Goal: Find specific page/section: Find specific page/section

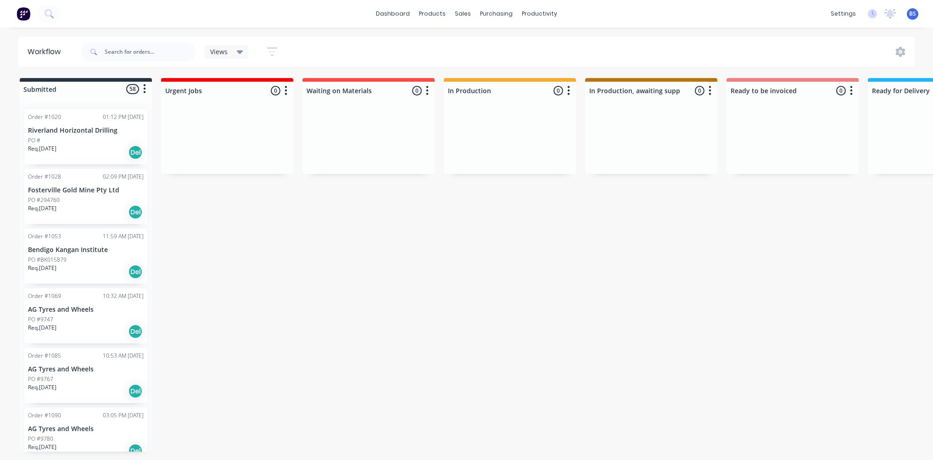
scroll to position [2, 489]
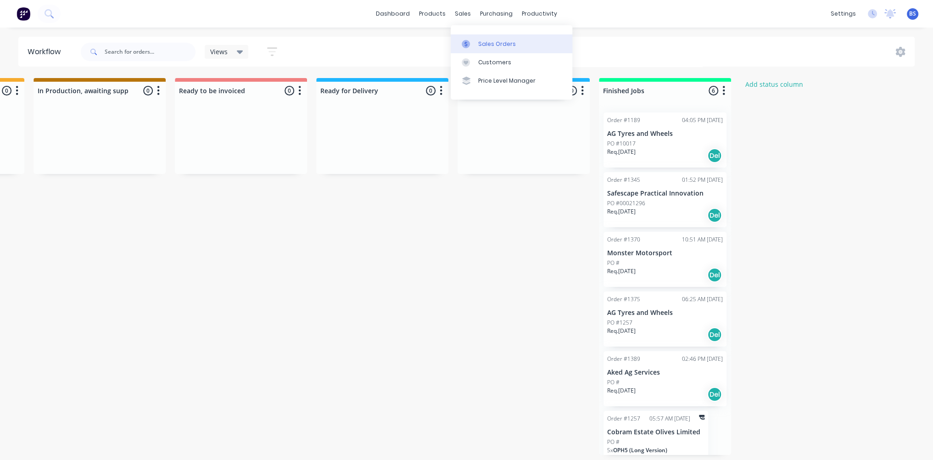
click at [484, 44] on div "Sales Orders" at bounding box center [497, 44] width 38 height 8
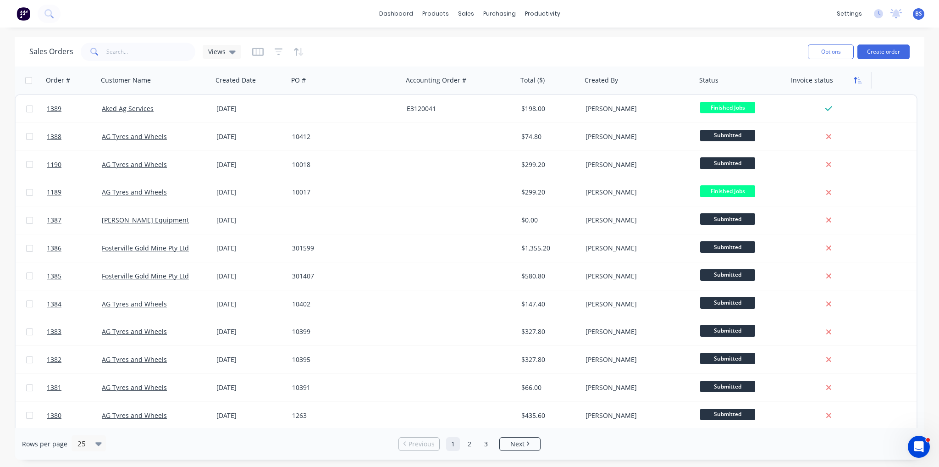
click at [856, 84] on button "button" at bounding box center [858, 80] width 14 height 14
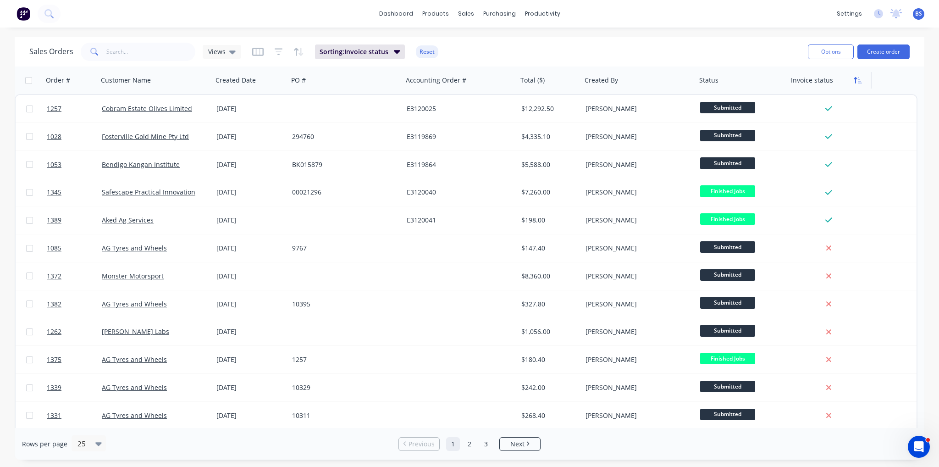
click at [862, 79] on icon "button" at bounding box center [858, 80] width 8 height 7
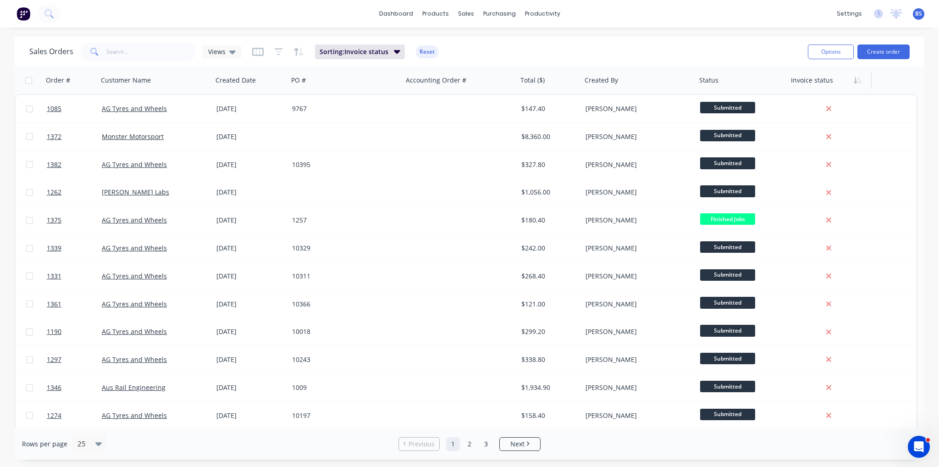
click at [862, 79] on icon "button" at bounding box center [858, 80] width 8 height 7
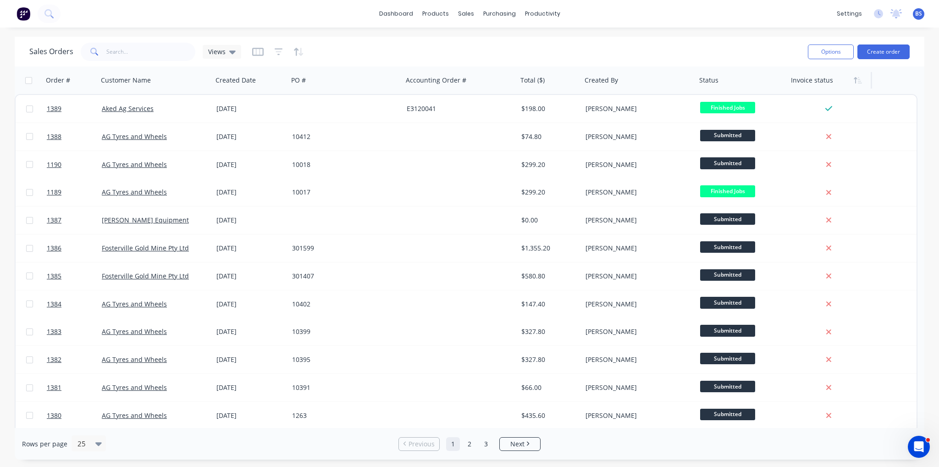
click at [862, 79] on icon "button" at bounding box center [858, 80] width 8 height 7
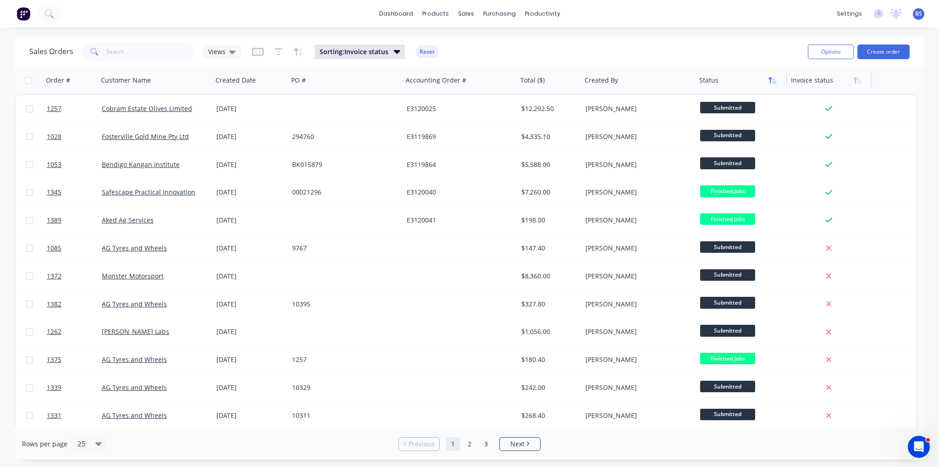
click at [771, 83] on icon "button" at bounding box center [773, 80] width 8 height 7
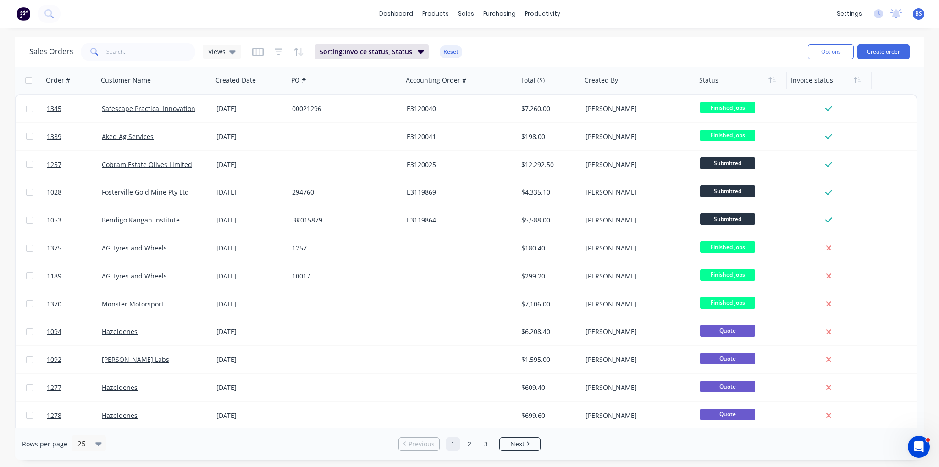
click at [771, 83] on icon "button" at bounding box center [773, 80] width 8 height 7
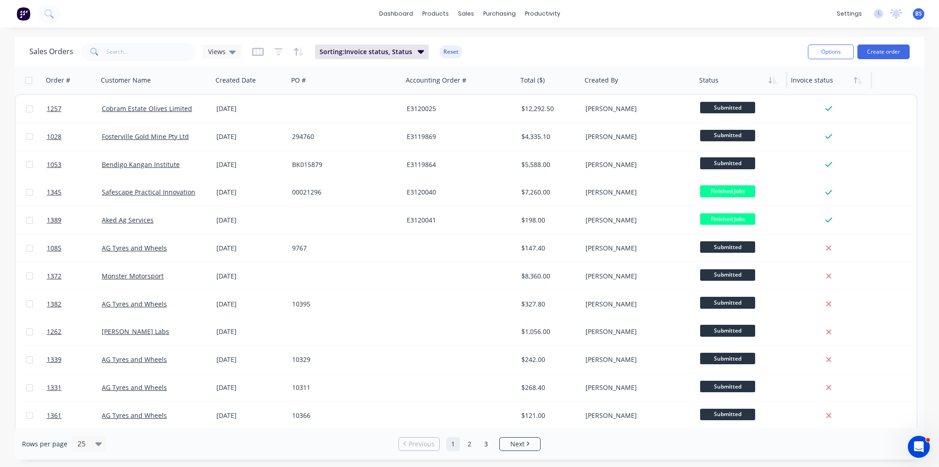
click at [771, 83] on icon "button" at bounding box center [773, 80] width 8 height 7
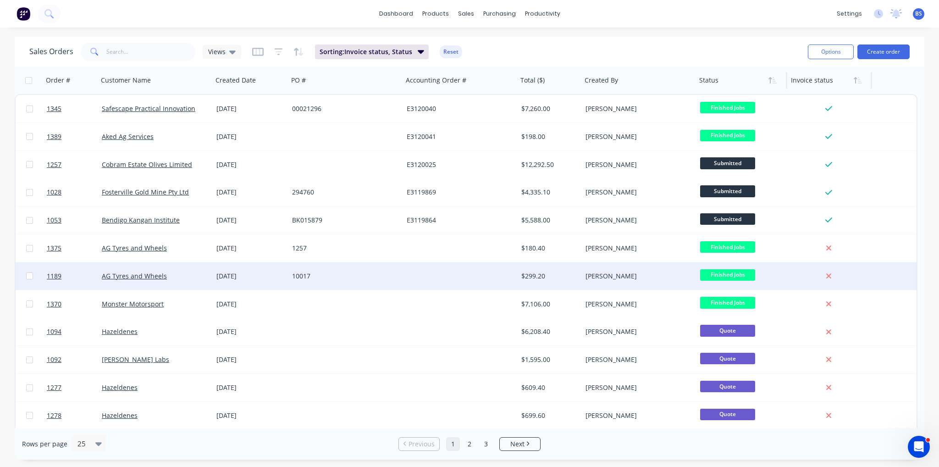
click at [545, 282] on div "$299.20" at bounding box center [550, 276] width 64 height 28
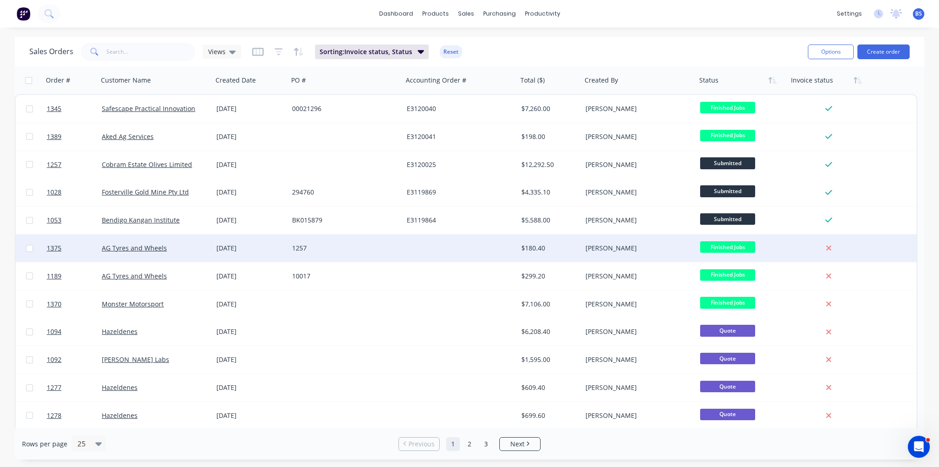
click at [378, 245] on div "1257" at bounding box center [343, 248] width 102 height 9
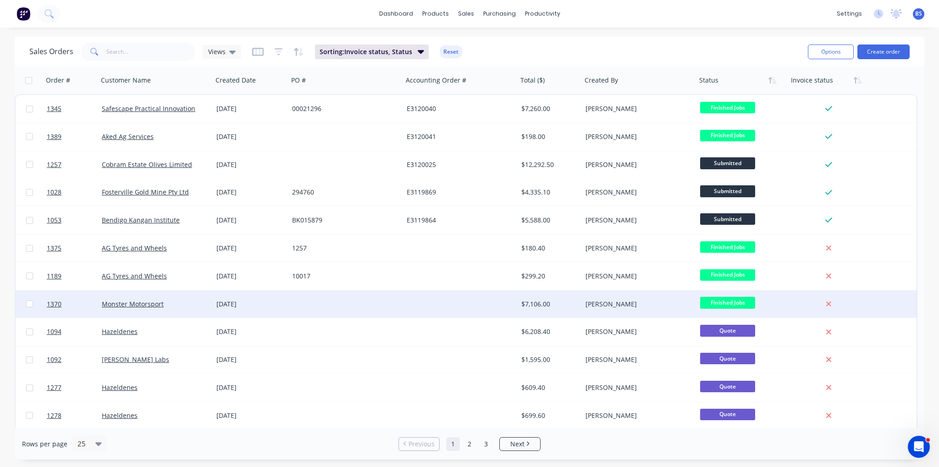
click at [297, 295] on div at bounding box center [346, 304] width 115 height 28
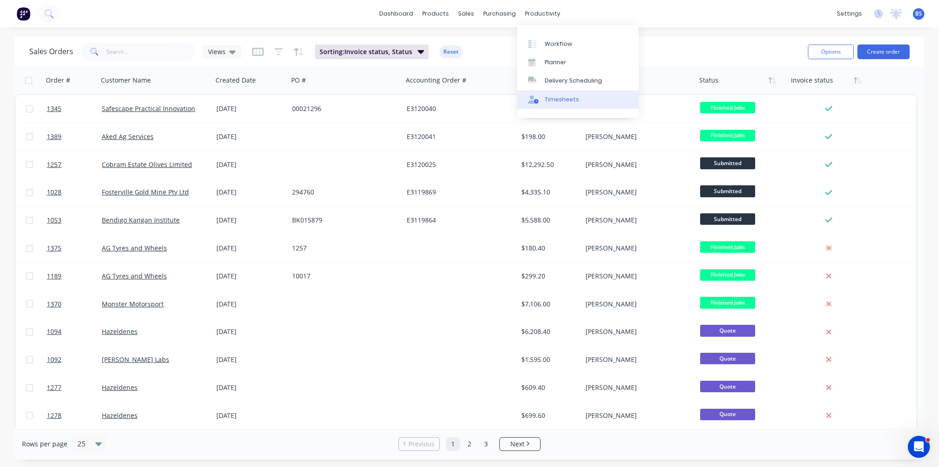
click at [561, 104] on link "Timesheets" at bounding box center [578, 99] width 122 height 18
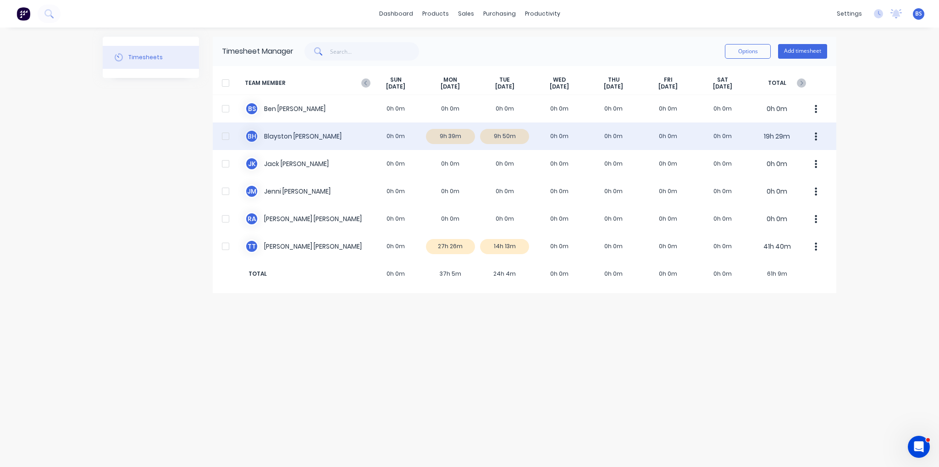
click at [499, 141] on div "B H Blayston Hamilton 0h 0m 9h 39m 9h 50m 0h 0m 0h 0m 0h 0m 0h 0m 19h 29m" at bounding box center [525, 136] width 624 height 28
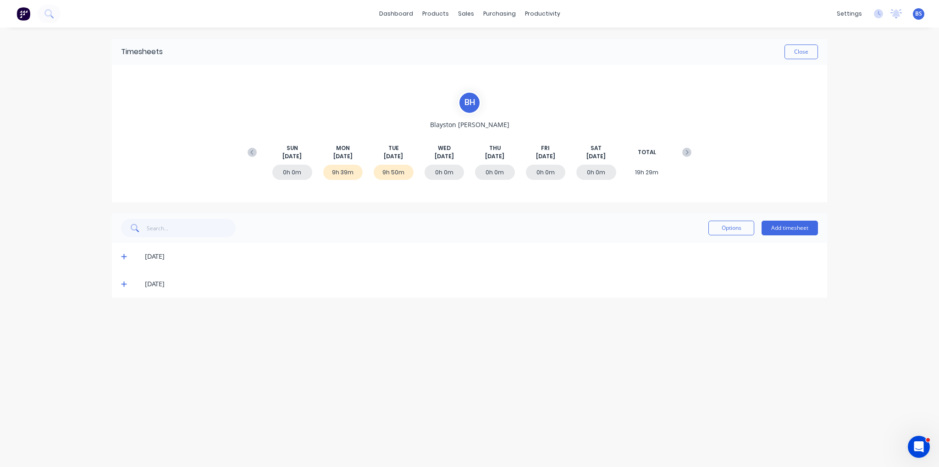
click at [125, 285] on icon at bounding box center [124, 284] width 6 height 6
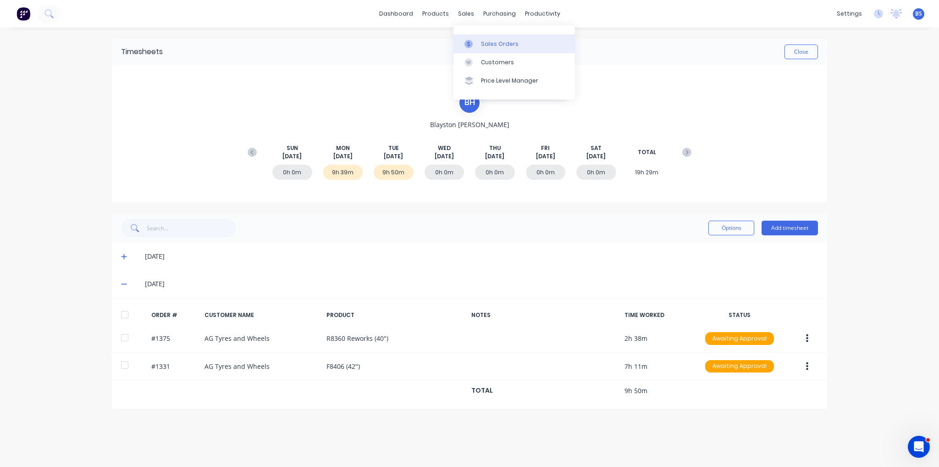
click at [486, 50] on link "Sales Orders" at bounding box center [515, 43] width 122 height 18
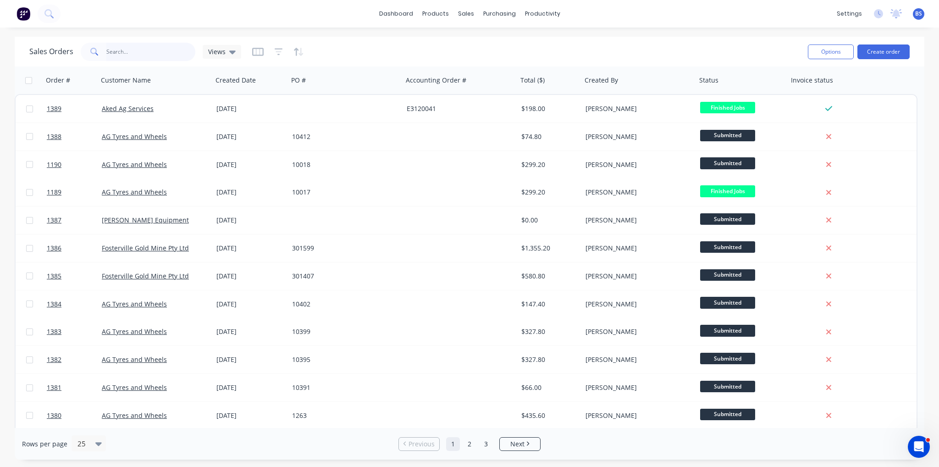
click at [154, 53] on input "text" at bounding box center [150, 52] width 89 height 18
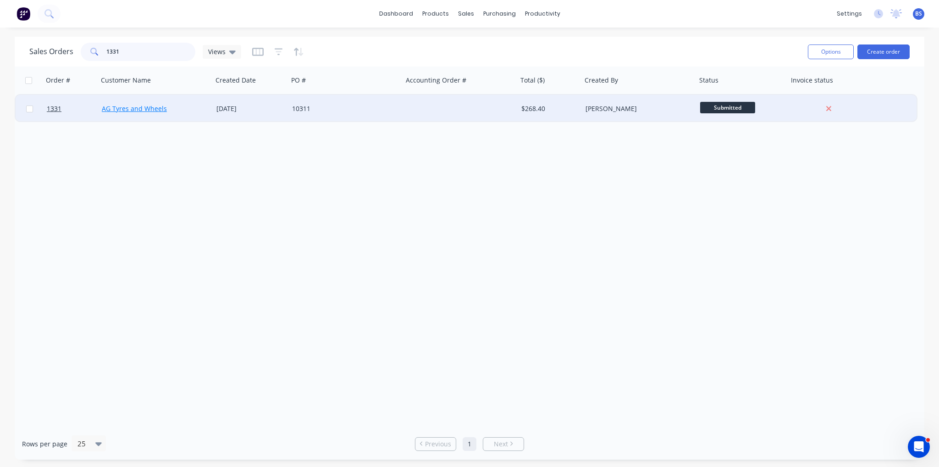
type input "1331"
click at [130, 107] on link "AG Tyres and Wheels" at bounding box center [134, 108] width 65 height 9
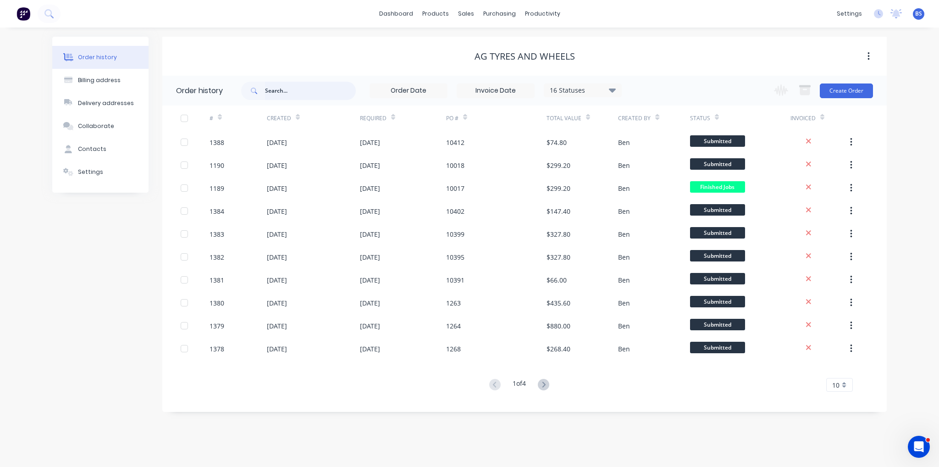
click at [321, 86] on input "text" at bounding box center [310, 91] width 91 height 18
type input "1331"
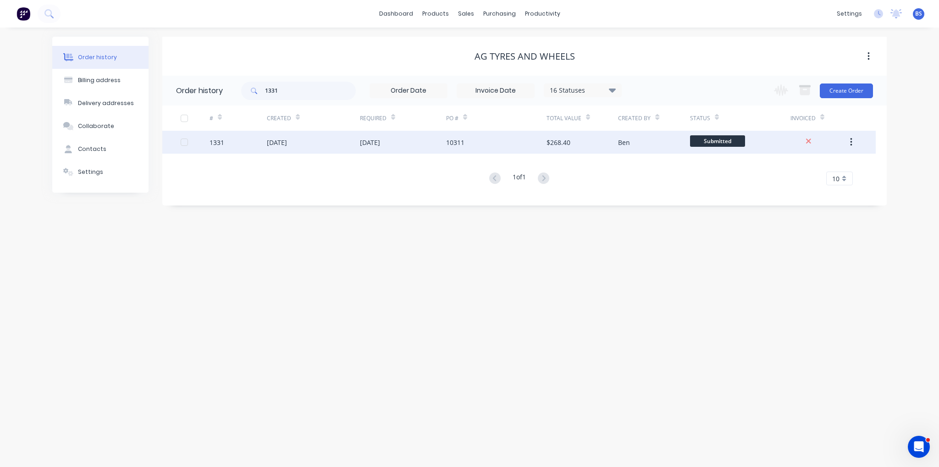
click at [287, 142] on div "[DATE]" at bounding box center [277, 143] width 20 height 10
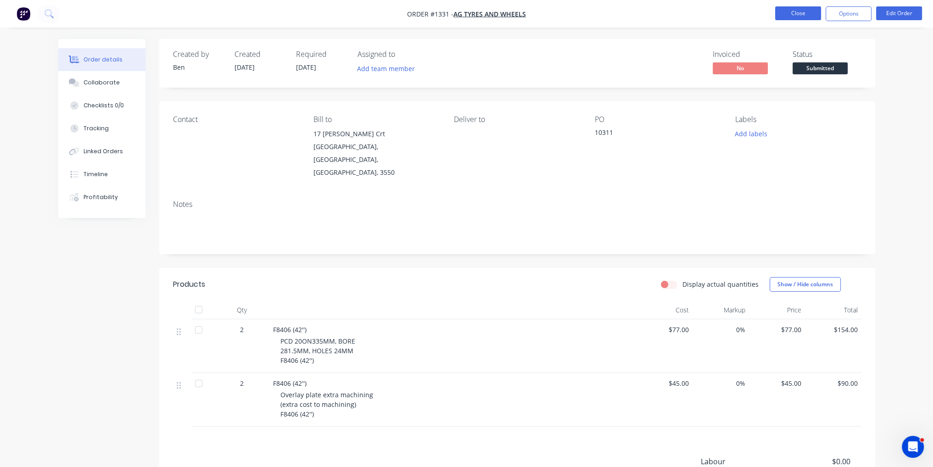
click at [795, 18] on button "Close" at bounding box center [798, 13] width 46 height 14
